Goal: Task Accomplishment & Management: Use online tool/utility

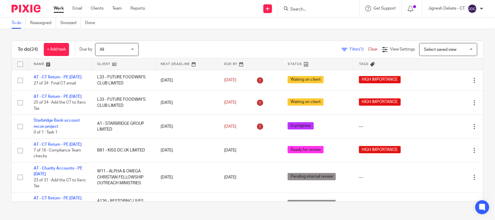
click at [321, 9] on input "Search" at bounding box center [316, 9] width 52 height 5
click at [312, 10] on input "Search" at bounding box center [316, 9] width 52 height 5
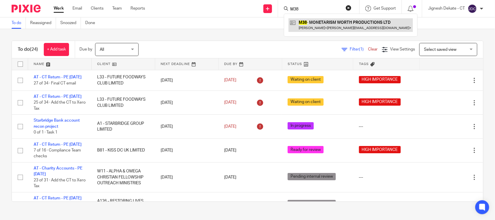
type input "M38"
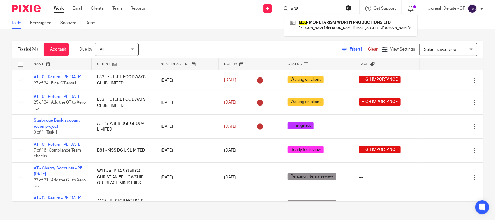
click at [346, 7] on button "reset" at bounding box center [349, 8] width 6 height 6
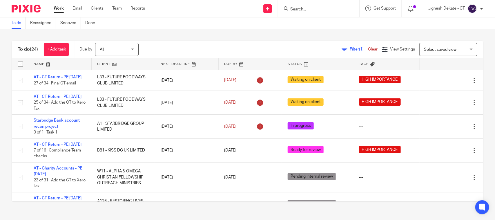
click at [295, 5] on form at bounding box center [321, 8] width 62 height 7
click at [295, 8] on input "Search" at bounding box center [316, 9] width 52 height 5
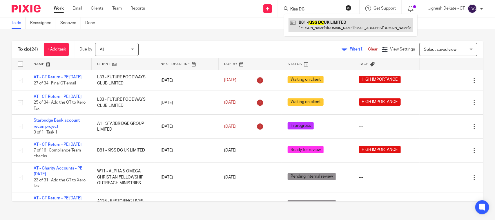
type input "Kiss DC"
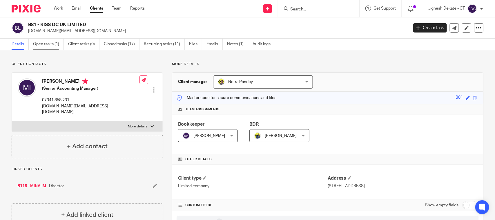
click at [52, 43] on link "Open tasks (1)" at bounding box center [48, 44] width 31 height 11
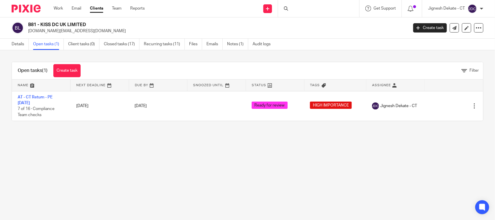
click at [293, 9] on div at bounding box center [318, 8] width 81 height 17
click at [286, 10] on icon at bounding box center [286, 8] width 4 height 4
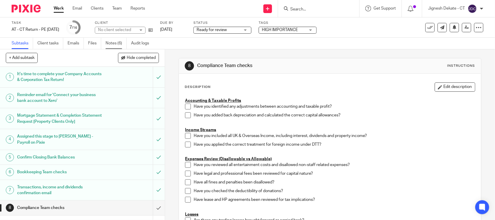
click at [115, 43] on link "Notes (6)" at bounding box center [116, 43] width 21 height 11
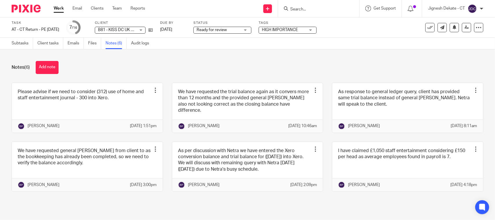
click at [55, 66] on button "Add note" at bounding box center [47, 67] width 23 height 13
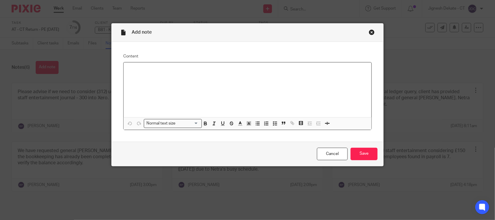
click at [152, 80] on div at bounding box center [247, 89] width 248 height 55
click at [271, 126] on button "button" at bounding box center [274, 123] width 7 height 7
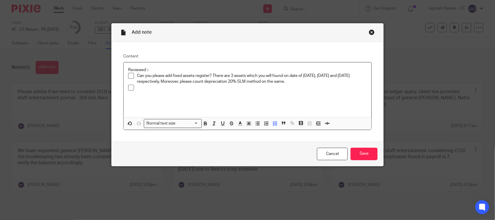
click at [311, 82] on p "Can you please add fixed assets register? There are 3 assets which you will fou…" at bounding box center [252, 79] width 230 height 12
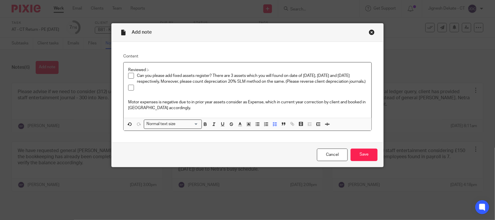
click at [143, 93] on div at bounding box center [252, 89] width 230 height 9
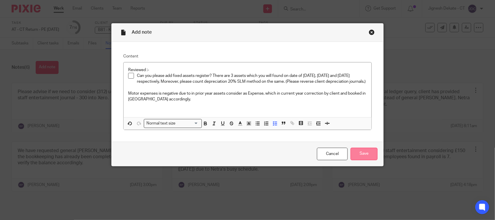
click at [354, 152] on input "Save" at bounding box center [363, 154] width 27 height 12
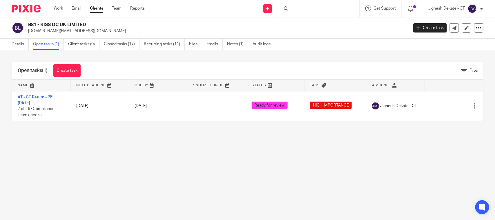
click at [296, 9] on div at bounding box center [318, 8] width 81 height 17
click at [286, 9] on icon at bounding box center [286, 8] width 4 height 4
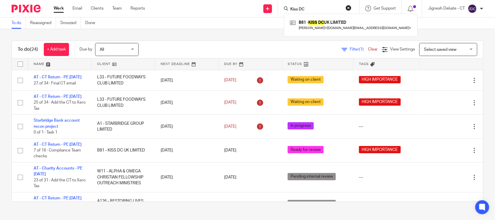
click at [322, 8] on input "Kiss DC" at bounding box center [316, 9] width 52 height 5
type input "R6"
drag, startPoint x: 304, startPoint y: 8, endPoint x: 225, endPoint y: 8, distance: 79.7
click at [225, 8] on div "Send new email Create task Add client Request signature R6 R6 - SHINE ALOUD UK …" at bounding box center [324, 8] width 341 height 17
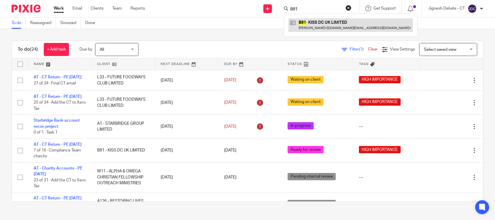
type input "B81"
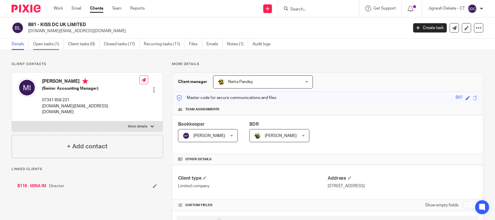
click at [50, 44] on link "Open tasks (1)" at bounding box center [48, 44] width 31 height 11
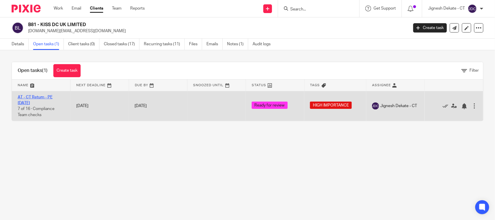
click at [39, 98] on link "AT - CT Return - PE [DATE]" at bounding box center [35, 100] width 35 height 10
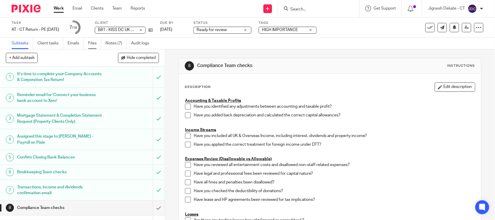
click at [95, 44] on link "Files" at bounding box center [94, 43] width 13 height 11
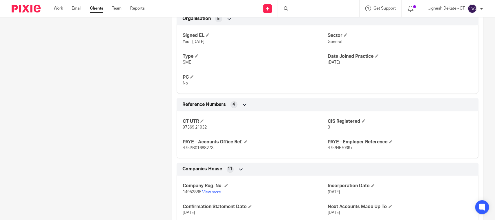
scroll to position [362, 0]
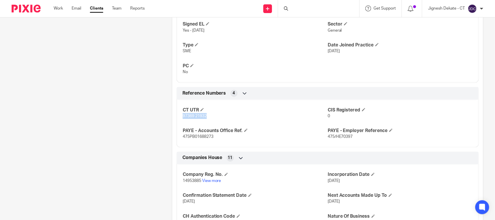
drag, startPoint x: 181, startPoint y: 117, endPoint x: 206, endPoint y: 118, distance: 25.2
click at [206, 118] on p "97369 21932" at bounding box center [255, 116] width 145 height 6
copy span "97369 21932"
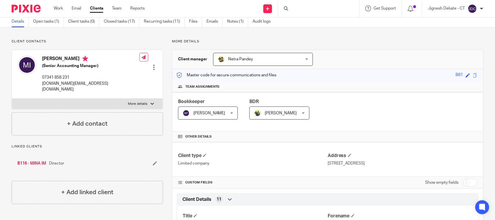
scroll to position [0, 0]
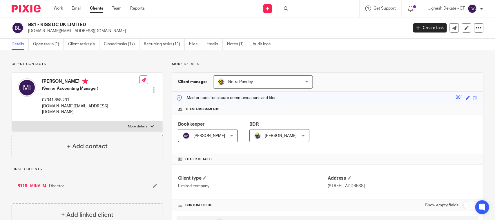
drag, startPoint x: 42, startPoint y: 80, endPoint x: 57, endPoint y: 81, distance: 15.1
click at [57, 81] on h4 "Mina Im" at bounding box center [90, 81] width 97 height 7
copy h4 "Mina Im"
drag, startPoint x: 44, startPoint y: 88, endPoint x: 97, endPoint y: 87, distance: 52.5
click at [97, 87] on h5 "(Senior Accounting Manager)" at bounding box center [90, 89] width 97 height 6
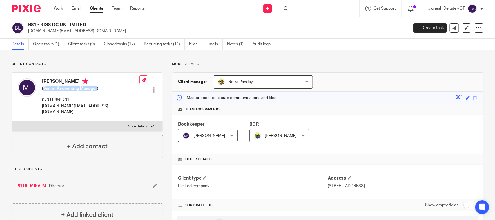
copy h5 "Senior Accounting Manager"
drag, startPoint x: 44, startPoint y: 79, endPoint x: 41, endPoint y: 81, distance: 3.6
click at [44, 79] on h4 "[PERSON_NAME]" at bounding box center [90, 81] width 97 height 7
drag, startPoint x: 40, startPoint y: 80, endPoint x: 57, endPoint y: 80, distance: 17.4
click at [57, 80] on div "Mina Im (Senior Accounting Manager) 07341 858 231 mina.im@kissuk.com" at bounding box center [79, 96] width 122 height 42
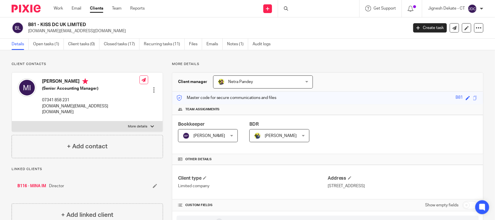
copy h4 "[PERSON_NAME]"
drag, startPoint x: 44, startPoint y: 87, endPoint x: 96, endPoint y: 87, distance: 52.2
click at [96, 87] on h5 "(Senior Accounting Manager)" at bounding box center [90, 89] width 97 height 6
copy h5 "Senior Accounting Manager"
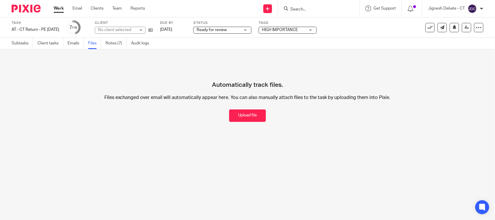
click at [236, 115] on button "Upload file" at bounding box center [247, 115] width 37 height 12
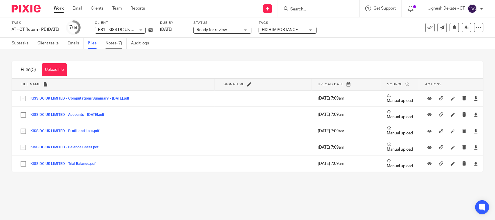
click at [116, 43] on link "Notes (7)" at bounding box center [116, 43] width 21 height 11
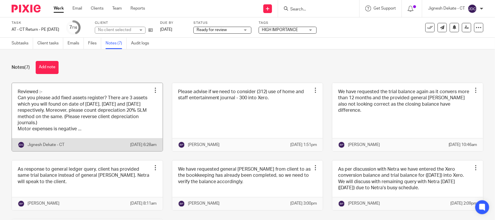
click at [70, 103] on link at bounding box center [87, 117] width 151 height 68
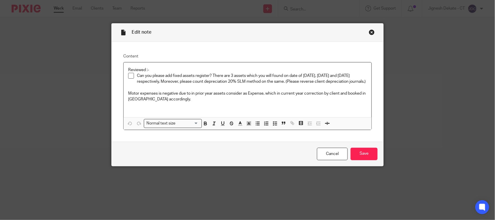
click at [128, 76] on span at bounding box center [131, 76] width 6 height 6
click at [363, 157] on input "Save" at bounding box center [363, 154] width 27 height 12
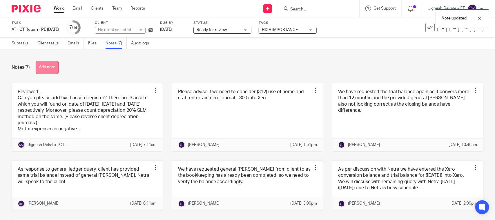
click at [50, 69] on button "Add note" at bounding box center [47, 67] width 23 height 13
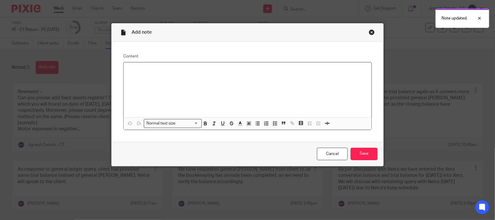
click at [144, 73] on div at bounding box center [247, 89] width 248 height 55
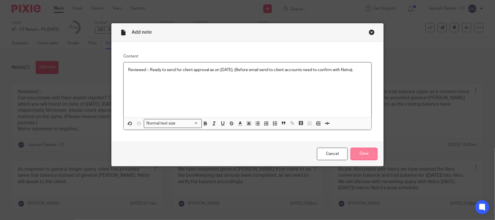
click at [358, 152] on input "Save" at bounding box center [363, 154] width 27 height 12
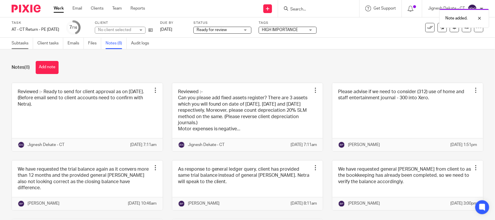
click at [25, 43] on link "Subtasks" at bounding box center [22, 43] width 21 height 11
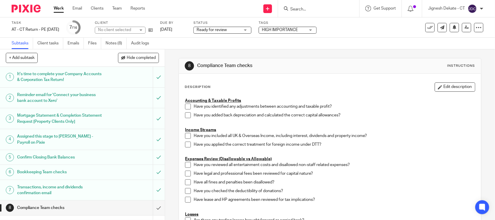
scroll to position [139, 0]
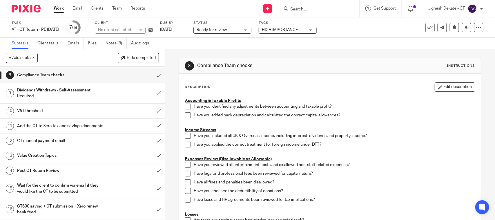
click at [186, 107] on span at bounding box center [188, 106] width 6 height 6
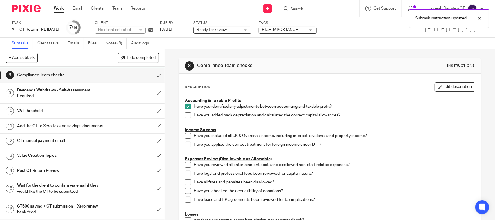
click at [186, 119] on li "Have you added back depreciation and calculated the correct capital allowances?" at bounding box center [330, 116] width 290 height 9
click at [185, 115] on span at bounding box center [188, 115] width 6 height 6
click at [185, 137] on span at bounding box center [188, 136] width 6 height 6
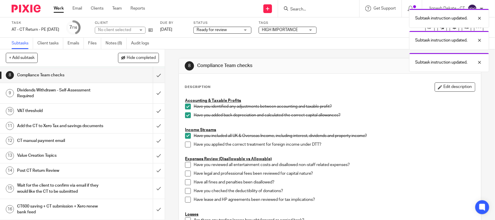
click at [185, 144] on span at bounding box center [188, 144] width 6 height 6
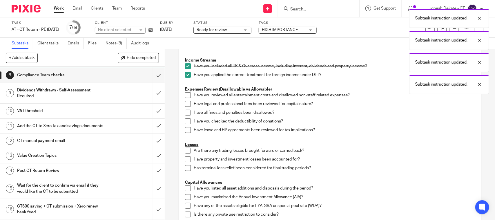
scroll to position [72, 0]
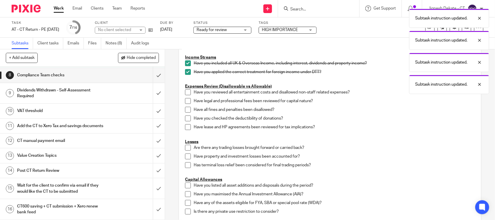
click at [185, 92] on span at bounding box center [188, 92] width 6 height 6
click at [185, 102] on span at bounding box center [188, 101] width 6 height 6
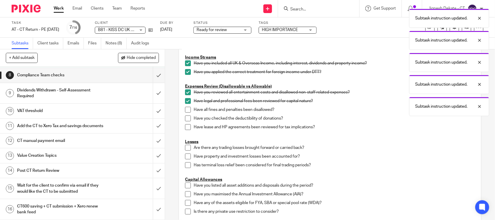
click at [185, 111] on span at bounding box center [188, 110] width 6 height 6
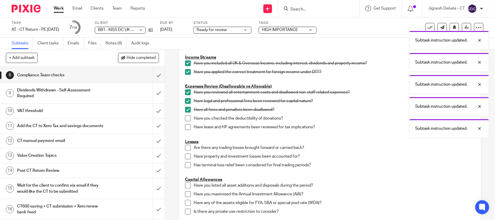
click at [185, 119] on span at bounding box center [188, 118] width 6 height 6
click at [185, 126] on span at bounding box center [188, 127] width 6 height 6
click at [187, 149] on span at bounding box center [188, 148] width 6 height 6
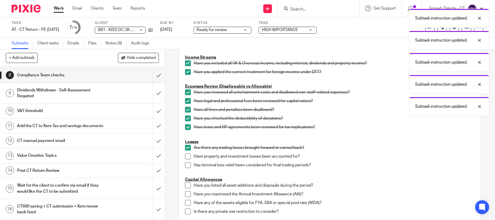
click at [186, 154] on span at bounding box center [188, 156] width 6 height 6
click at [186, 163] on span at bounding box center [188, 165] width 6 height 6
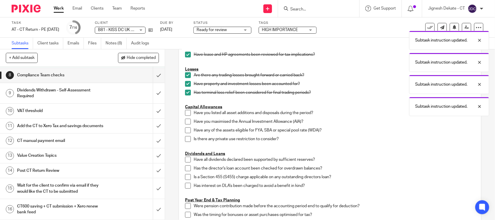
click at [185, 113] on span at bounding box center [188, 113] width 6 height 6
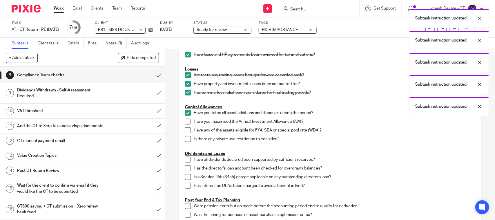
click at [185, 119] on span at bounding box center [188, 122] width 6 height 6
click at [186, 131] on span at bounding box center [188, 130] width 6 height 6
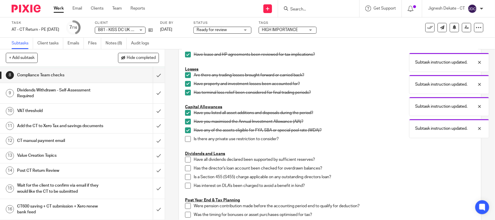
click at [186, 138] on span at bounding box center [188, 139] width 6 height 6
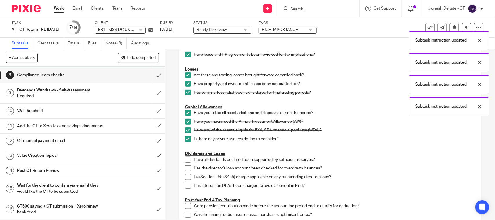
click at [188, 158] on span at bounding box center [188, 160] width 6 height 6
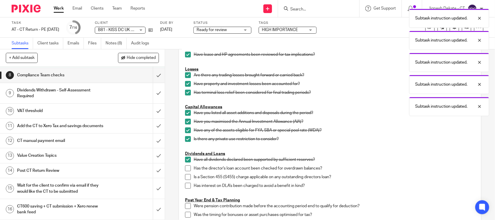
click at [185, 170] on span at bounding box center [188, 168] width 6 height 6
click at [186, 176] on span at bounding box center [188, 177] width 6 height 6
click at [185, 184] on span at bounding box center [188, 186] width 6 height 6
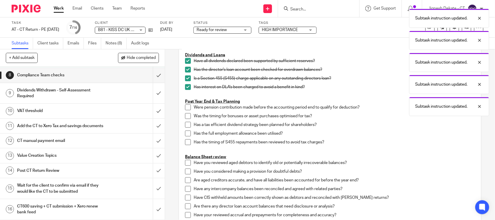
scroll to position [254, 0]
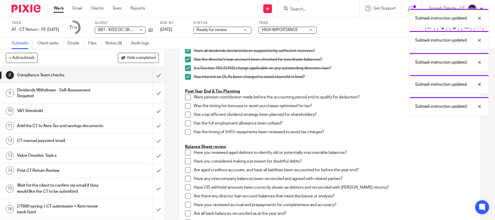
click at [185, 98] on span at bounding box center [188, 97] width 6 height 6
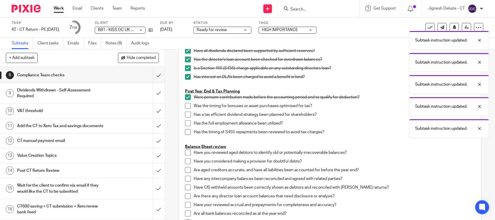
click at [185, 103] on span at bounding box center [188, 106] width 6 height 6
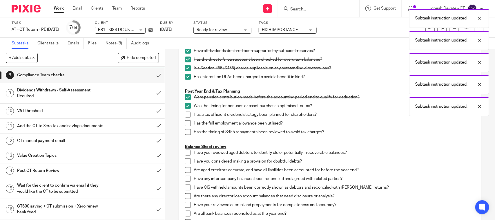
click at [187, 112] on span at bounding box center [188, 115] width 6 height 6
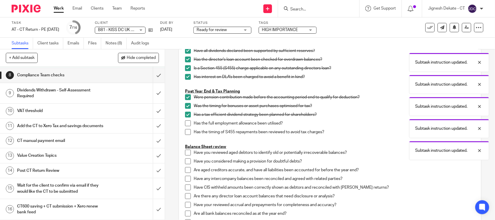
click at [185, 124] on span at bounding box center [188, 123] width 6 height 6
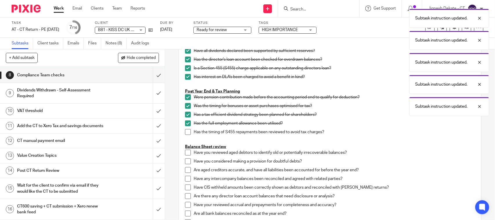
click at [185, 131] on span at bounding box center [188, 132] width 6 height 6
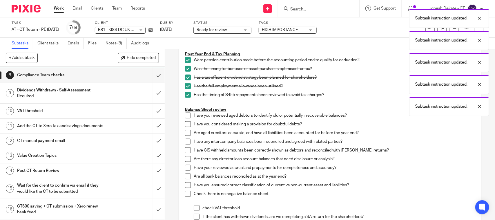
scroll to position [290, 0]
click at [186, 115] on span at bounding box center [188, 116] width 6 height 6
click at [188, 126] on span at bounding box center [188, 125] width 6 height 6
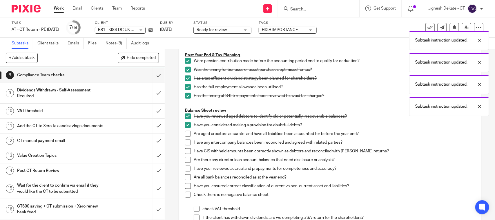
click at [188, 132] on span at bounding box center [188, 134] width 6 height 6
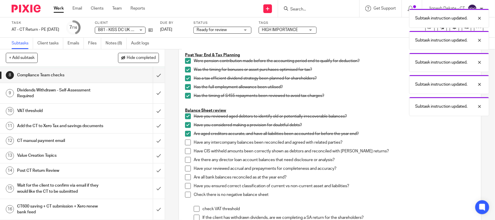
click at [188, 141] on span at bounding box center [188, 142] width 6 height 6
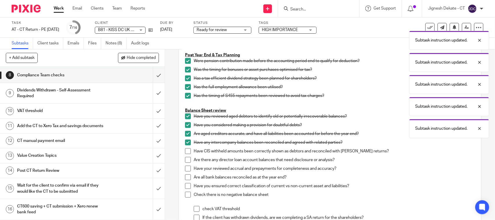
click at [188, 152] on span at bounding box center [188, 151] width 6 height 6
drag, startPoint x: 184, startPoint y: 162, endPoint x: 185, endPoint y: 165, distance: 3.5
click at [185, 161] on span at bounding box center [188, 160] width 6 height 6
click at [186, 167] on span at bounding box center [188, 169] width 6 height 6
click at [187, 175] on span at bounding box center [188, 177] width 6 height 6
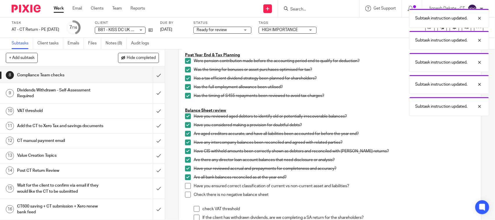
click at [187, 184] on span at bounding box center [188, 186] width 6 height 6
click at [185, 193] on span at bounding box center [188, 195] width 6 height 6
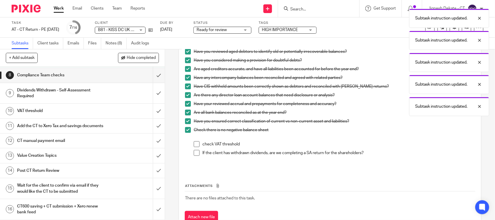
scroll to position [362, 0]
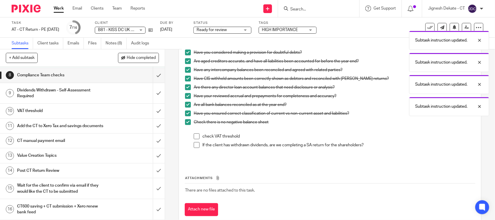
click at [194, 135] on span at bounding box center [197, 136] width 6 height 6
click at [194, 143] on span at bounding box center [197, 145] width 6 height 6
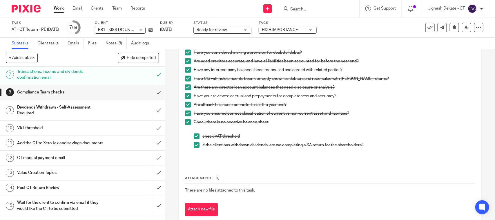
scroll to position [103, 0]
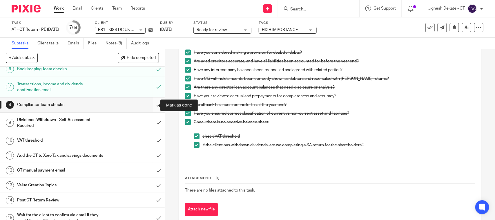
click at [150, 105] on input "submit" at bounding box center [82, 104] width 165 height 14
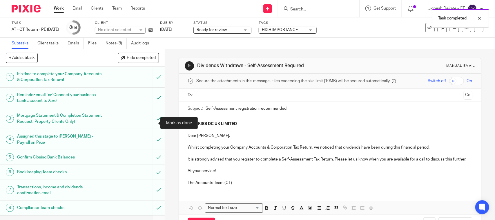
scroll to position [139, 0]
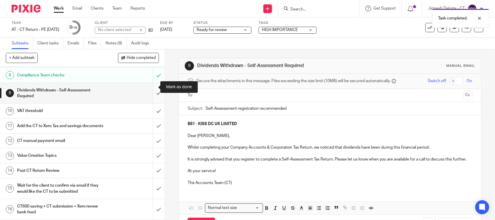
click at [151, 87] on input "submit" at bounding box center [82, 93] width 165 height 21
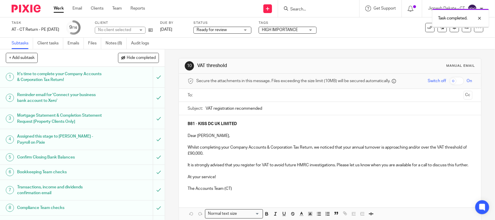
scroll to position [139, 0]
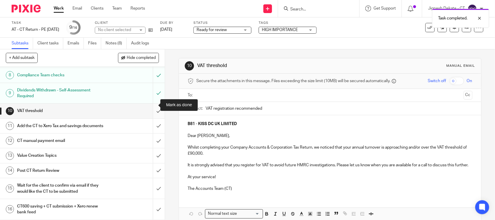
click at [149, 106] on input "submit" at bounding box center [82, 110] width 165 height 14
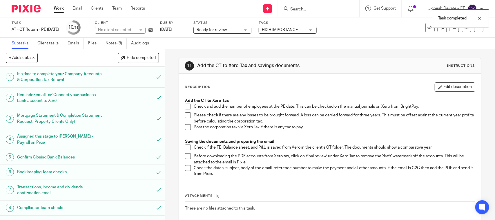
scroll to position [72, 0]
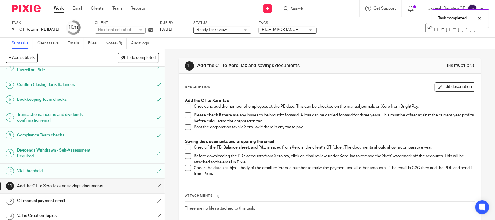
click at [185, 105] on span at bounding box center [188, 106] width 6 height 6
click at [186, 115] on span at bounding box center [188, 115] width 6 height 6
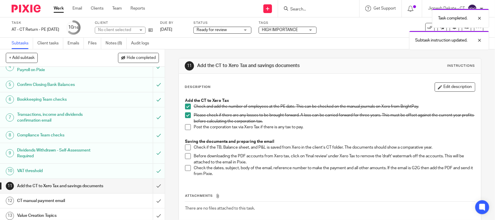
click at [185, 124] on span at bounding box center [188, 127] width 6 height 6
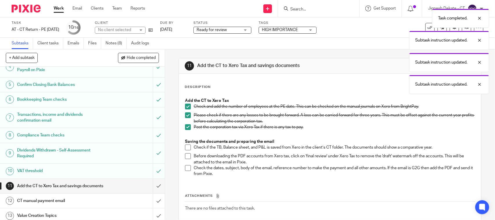
click at [185, 150] on li "Check if the TB, Balance sheet, and P&L is saved from Xero in the client’s CT f…" at bounding box center [330, 148] width 290 height 9
click at [186, 145] on span at bounding box center [188, 147] width 6 height 6
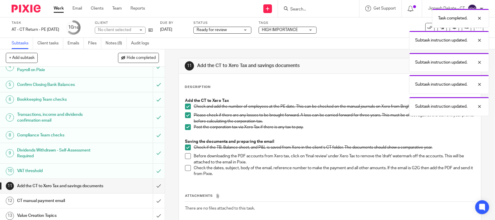
click at [186, 159] on span at bounding box center [188, 156] width 6 height 6
click at [185, 168] on span at bounding box center [188, 168] width 6 height 6
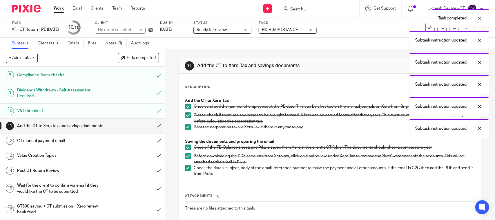
scroll to position [139, 0]
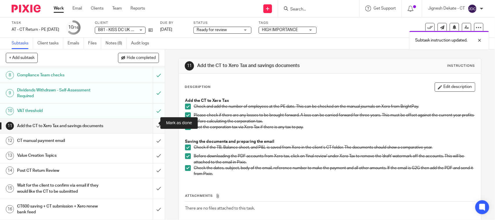
click at [148, 122] on input "submit" at bounding box center [82, 126] width 165 height 14
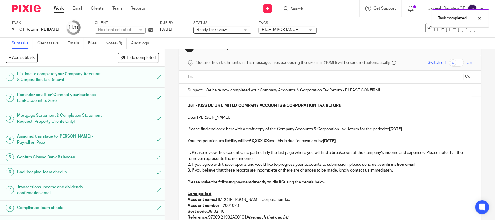
scroll to position [36, 0]
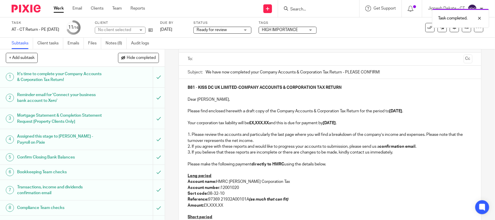
click at [251, 123] on strong "£X,XXX.XX" at bounding box center [259, 123] width 20 height 4
click at [261, 152] on p "3. If you believe that these reports are incomplete or there are changes to be …" at bounding box center [330, 152] width 284 height 6
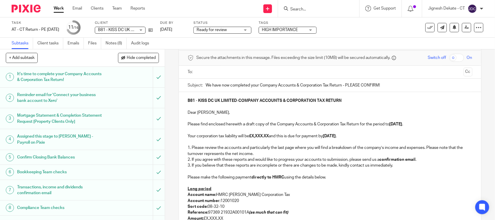
scroll to position [0, 0]
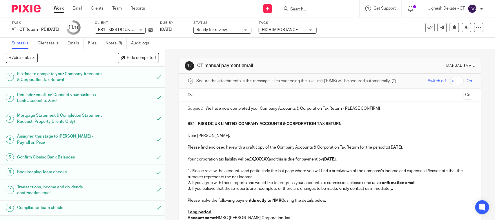
click at [268, 160] on strong "£X,XXX.XX" at bounding box center [259, 159] width 20 height 4
drag, startPoint x: 270, startPoint y: 159, endPoint x: 250, endPoint y: 160, distance: 19.7
click at [250, 160] on strong "£X,XXX.XX" at bounding box center [259, 159] width 20 height 4
click at [222, 158] on p "Your corporation tax liability will be £X,XXX.XX and this is due for payment by…" at bounding box center [330, 159] width 284 height 6
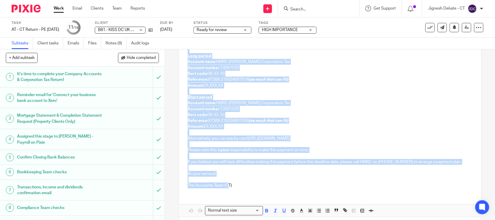
scroll to position [181, 0]
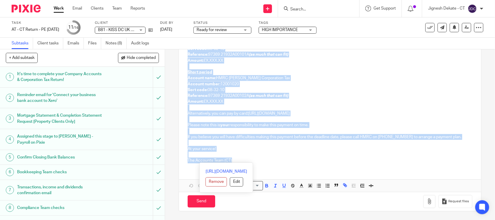
drag, startPoint x: 185, startPoint y: 136, endPoint x: 231, endPoint y: 160, distance: 52.1
click at [231, 160] on div "B81 - KISS DC UK LIMITED - COMPANY ACCOUNTS & CORPORATION TAX RETURN Dear [PERS…" at bounding box center [330, 50] width 302 height 233
copy div "Lore Ipsu, Dolors amet consecte adipisci e seddo eius te inc Utlabor Etdolore &…"
click at [253, 144] on p at bounding box center [330, 143] width 284 height 6
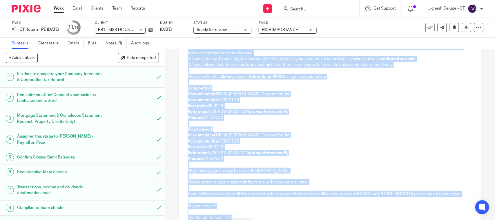
scroll to position [37, 0]
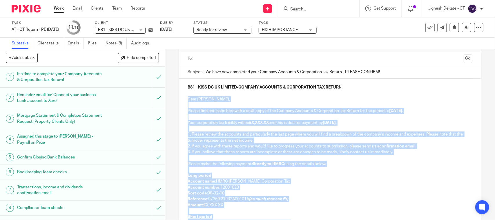
click at [252, 140] on p "1. Please review the accounts and particularly the last page where you will fin…" at bounding box center [330, 137] width 284 height 12
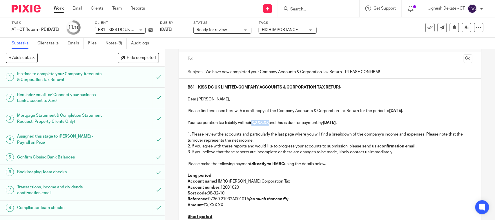
drag, startPoint x: 252, startPoint y: 121, endPoint x: 270, endPoint y: 121, distance: 18.0
click at [269, 121] on strong "£X,XXX.XX" at bounding box center [259, 123] width 20 height 4
click at [302, 123] on p "Your corporation tax liability will be £0.00 and this is due for payment by [DA…" at bounding box center [330, 123] width 284 height 6
click at [294, 122] on p "Your corporation tax liability will be £0.00 and this is due for payment by [DA…" at bounding box center [330, 123] width 284 height 6
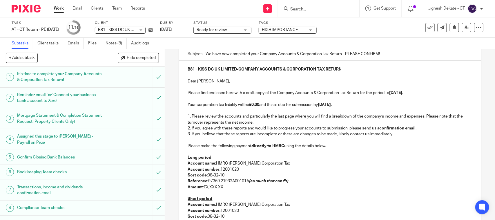
scroll to position [73, 0]
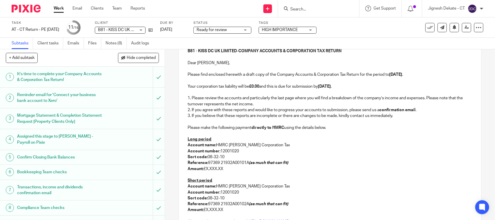
click at [208, 125] on p "Please make the following payment directly to HMRC using the details below." at bounding box center [330, 128] width 284 height 6
click at [201, 122] on p at bounding box center [330, 122] width 284 height 6
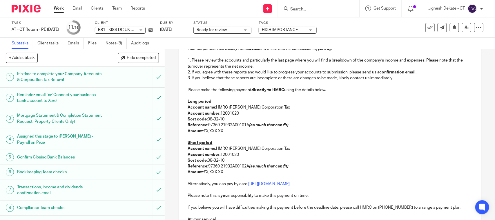
scroll to position [181, 0]
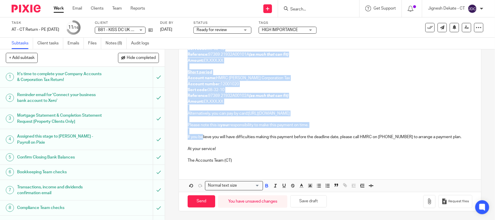
click at [200, 139] on div "B81 - KISS DC UK LIMITED - COMPANY ACCOUNTS & CORPORATION TAX RETURN Dear [PERS…" at bounding box center [330, 62] width 302 height 257
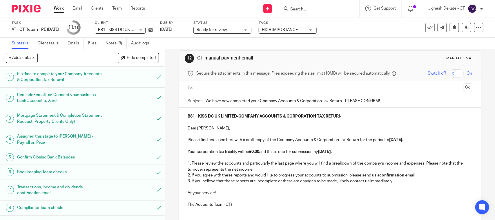
scroll to position [0, 0]
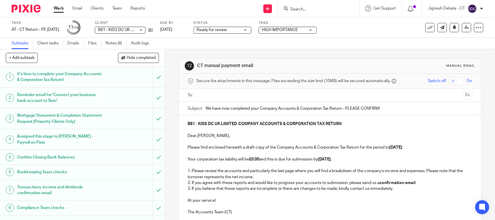
click at [235, 159] on p "Your corporation tax liability will be £0.00 and this is due for submission by …" at bounding box center [330, 159] width 284 height 6
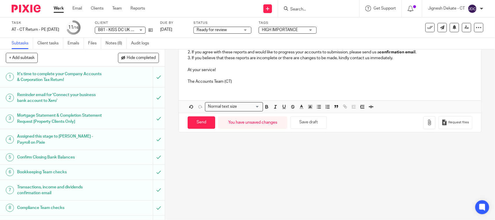
scroll to position [94, 0]
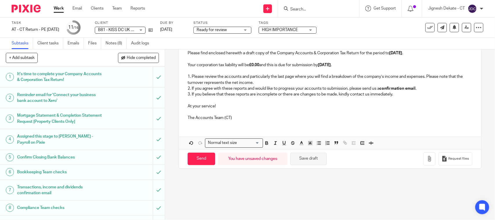
click at [302, 163] on button "Save draft" at bounding box center [308, 158] width 37 height 12
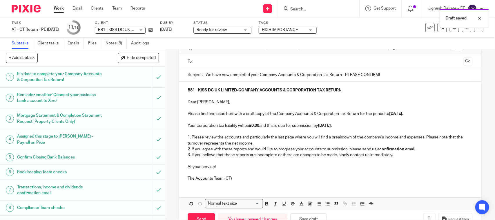
scroll to position [22, 0]
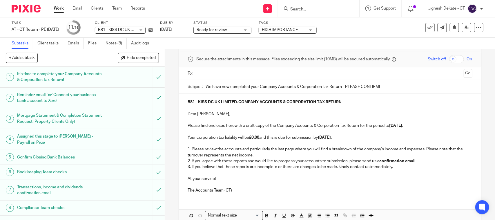
click at [390, 126] on strong "[DATE]" at bounding box center [395, 125] width 13 height 4
click at [392, 126] on strong "[DATE]" at bounding box center [395, 125] width 13 height 4
click at [398, 136] on p "Your corporation tax liability will be £0.00 and this is due for submission by …" at bounding box center [330, 138] width 284 height 6
click at [331, 138] on strong "[DATE]" at bounding box center [324, 137] width 13 height 4
click at [330, 139] on strong "[DATE]" at bounding box center [324, 137] width 13 height 4
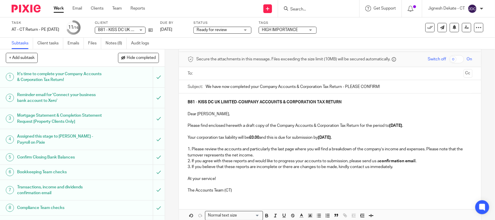
click at [348, 149] on p "1. Please review the accounts and particularly the last page where you will fin…" at bounding box center [330, 152] width 284 height 12
click at [354, 160] on p "2. If you agree with these reports and would like to progress your accounts to …" at bounding box center [330, 161] width 284 height 6
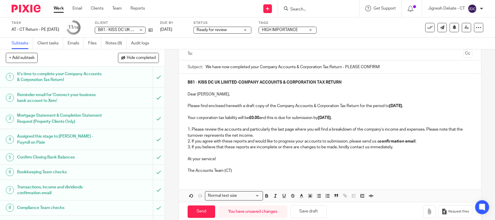
scroll to position [52, 0]
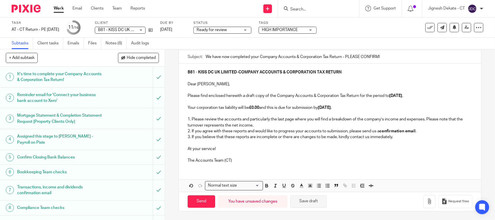
click at [302, 202] on button "Save draft" at bounding box center [308, 201] width 37 height 12
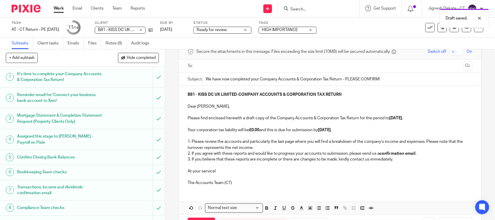
scroll to position [0, 0]
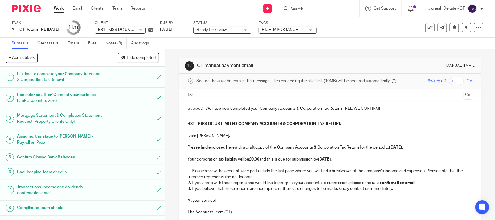
click at [382, 122] on p "B81 - KISS DC UK LIMITED - COMPANY ACCOUNTS & CORPORATION TAX RETURN" at bounding box center [330, 124] width 284 height 6
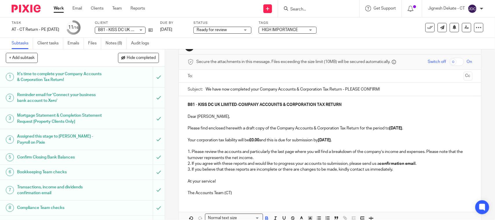
scroll to position [52, 0]
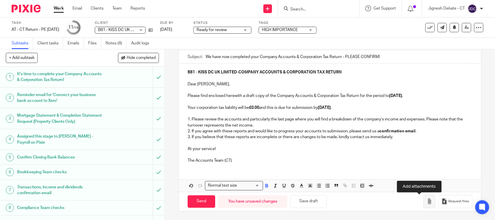
click at [426, 202] on icon "button" at bounding box center [429, 201] width 6 height 6
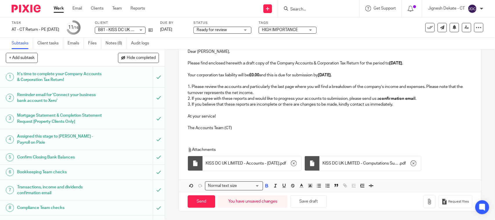
scroll to position [85, 0]
click at [304, 205] on button "Save draft" at bounding box center [308, 201] width 37 height 12
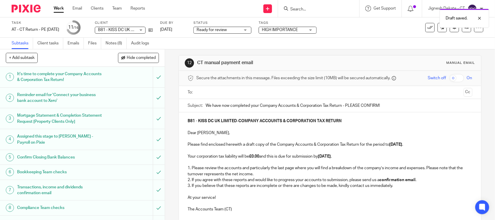
scroll to position [0, 0]
